Goal: Transaction & Acquisition: Download file/media

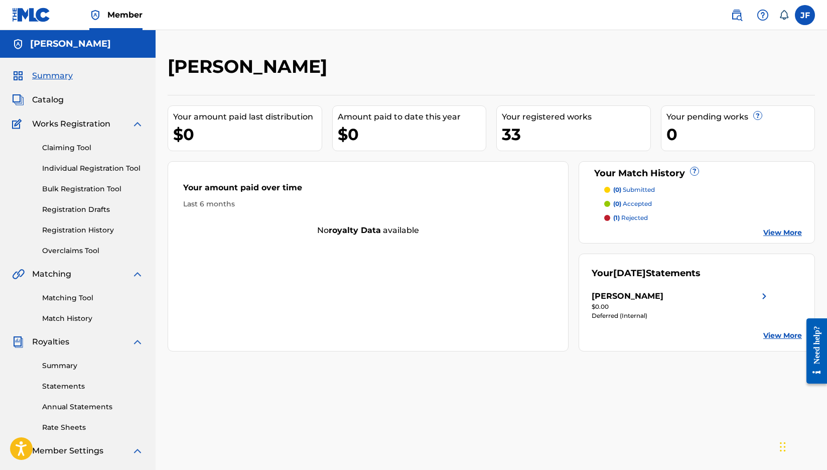
click at [54, 96] on span "Catalog" at bounding box center [48, 100] width 32 height 12
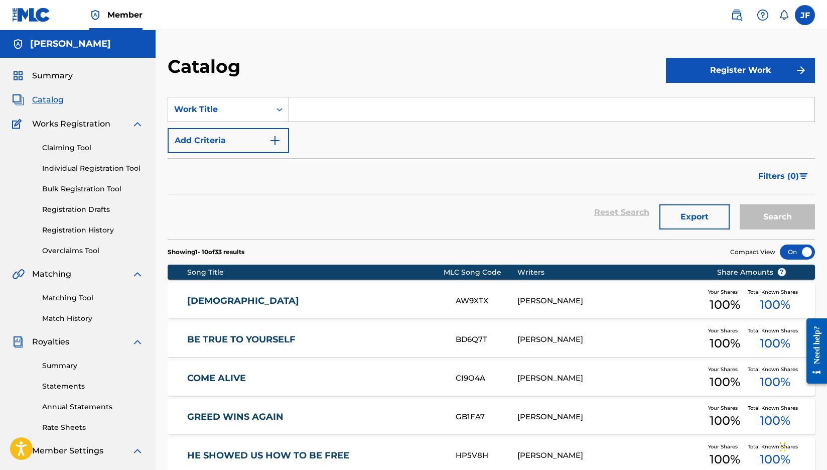
click at [218, 303] on link "[DEMOGRAPHIC_DATA]" at bounding box center [314, 301] width 255 height 12
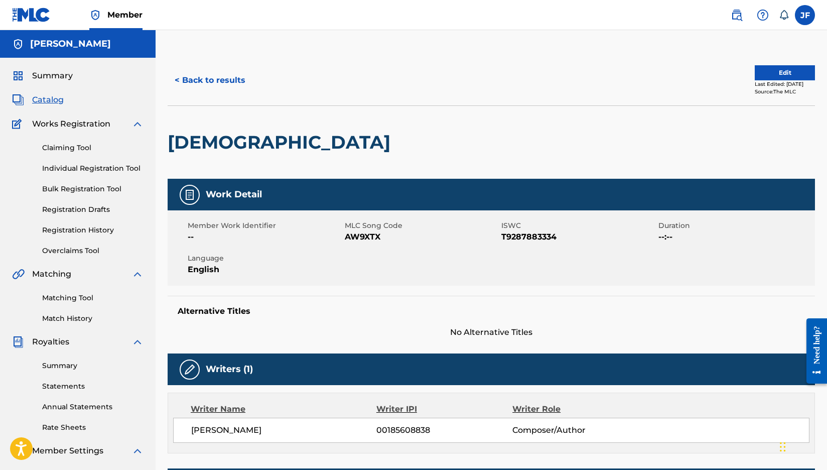
click at [50, 102] on span "Catalog" at bounding box center [48, 100] width 32 height 12
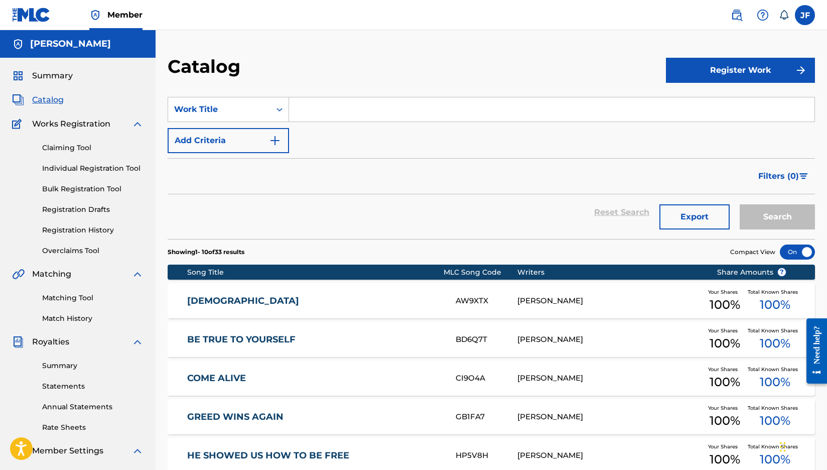
click at [714, 210] on button "Export" at bounding box center [695, 216] width 70 height 25
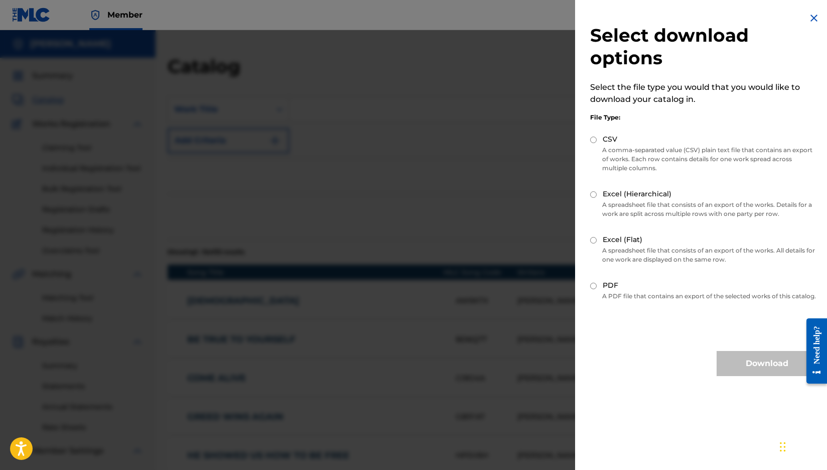
click at [721, 371] on div "Download" at bounding box center [767, 363] width 100 height 25
click at [590, 142] on input "CSV" at bounding box center [593, 140] width 7 height 7
radio input "true"
click at [722, 375] on button "Download" at bounding box center [767, 363] width 100 height 25
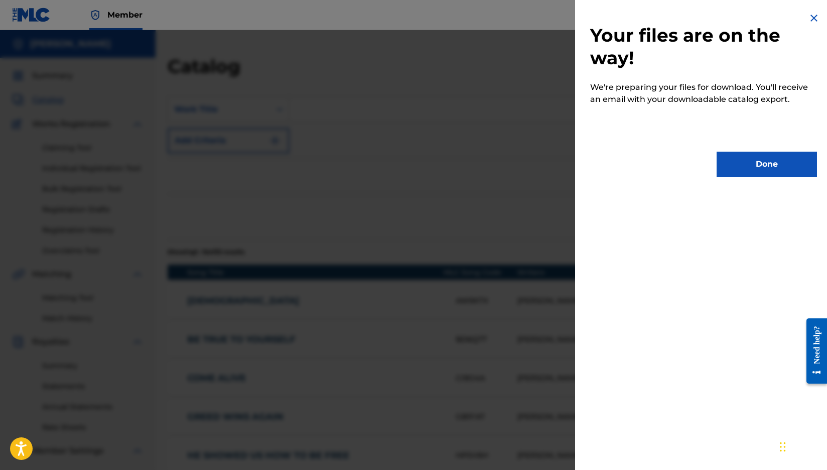
click at [727, 162] on button "Done" at bounding box center [767, 164] width 100 height 25
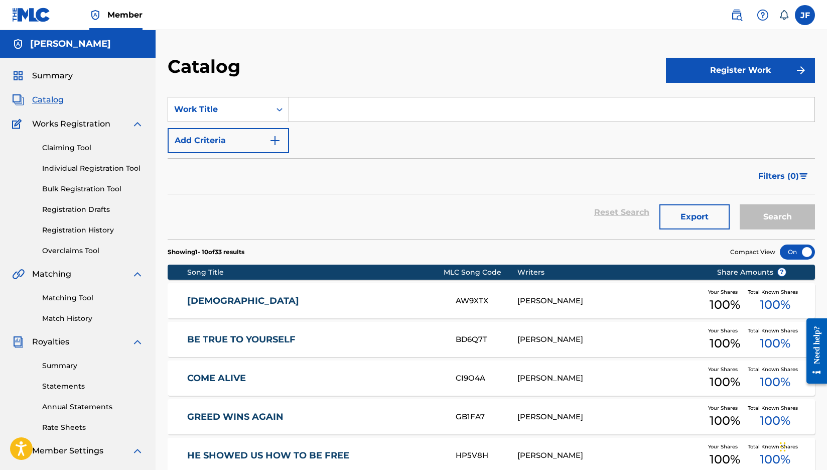
click at [671, 209] on button "Export" at bounding box center [695, 216] width 70 height 25
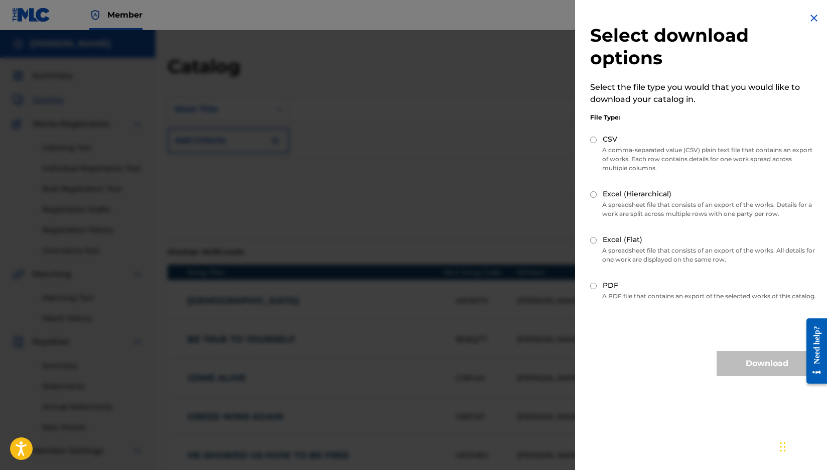
click at [590, 141] on input "CSV" at bounding box center [593, 140] width 7 height 7
radio input "true"
click at [741, 365] on button "Download" at bounding box center [767, 363] width 100 height 25
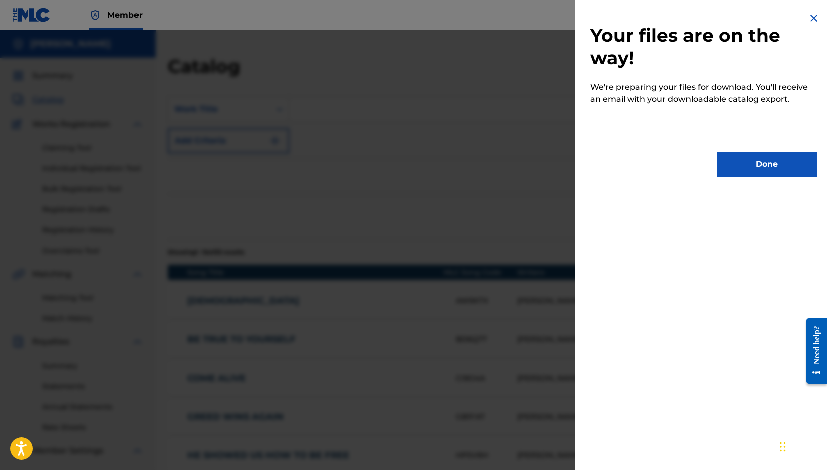
click at [717, 170] on button "Done" at bounding box center [767, 164] width 100 height 25
